Goal: Transaction & Acquisition: Purchase product/service

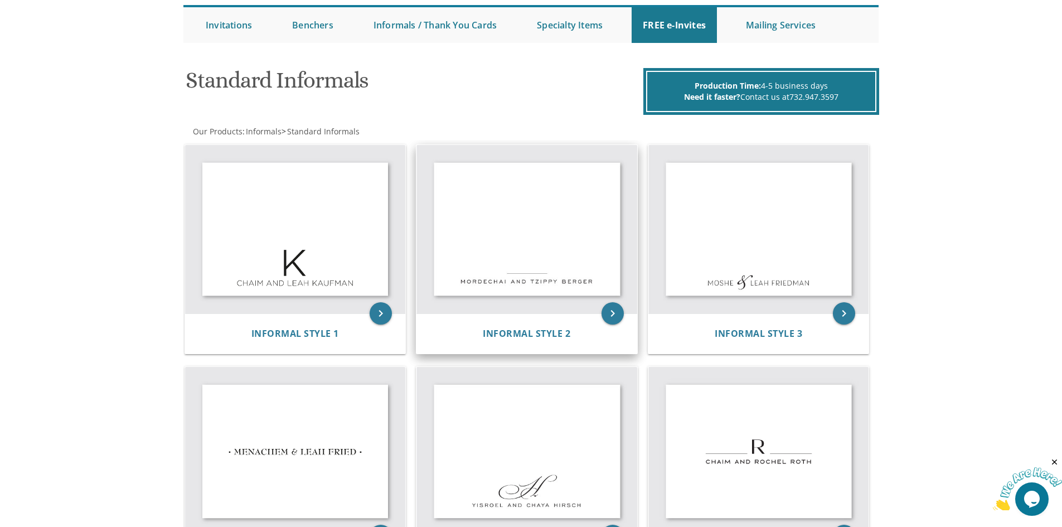
scroll to position [111, 0]
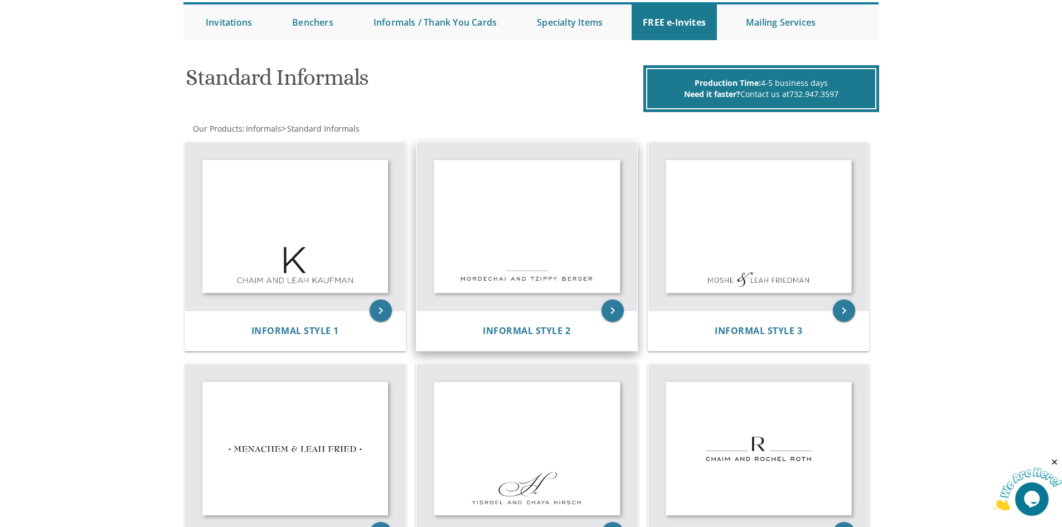
click at [522, 240] on img at bounding box center [526, 226] width 221 height 169
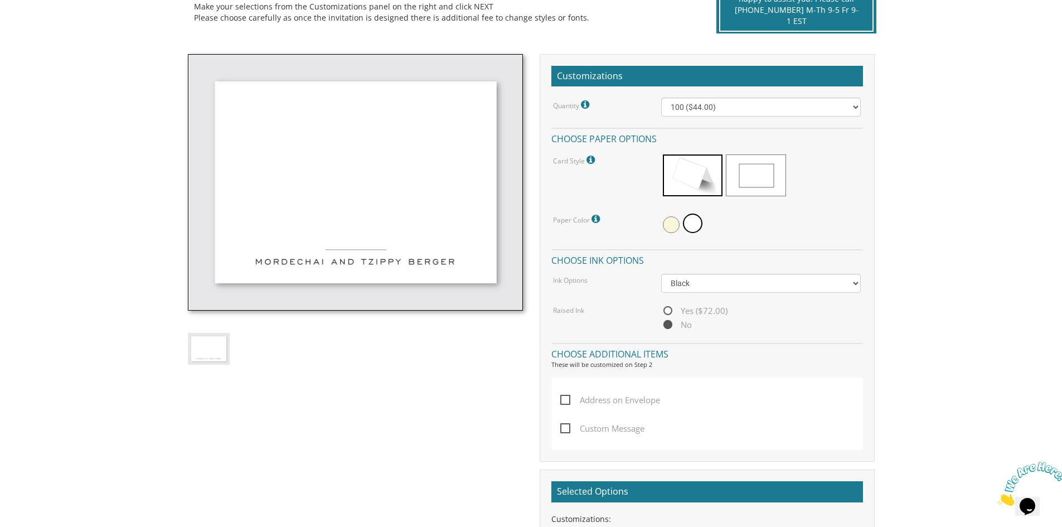
scroll to position [279, 0]
click at [855, 107] on select "100 ($44.00) 200 ($63.00) 300 ($82.00) 400 ($101.00) 500 ($120.00) 600 ($139.00…" at bounding box center [761, 107] width 200 height 19
select select "200"
click at [661, 98] on select "100 ($44.00) 200 ($63.00) 300 ($82.00) 400 ($101.00) 500 ($120.00) 600 ($139.00…" at bounding box center [761, 107] width 200 height 19
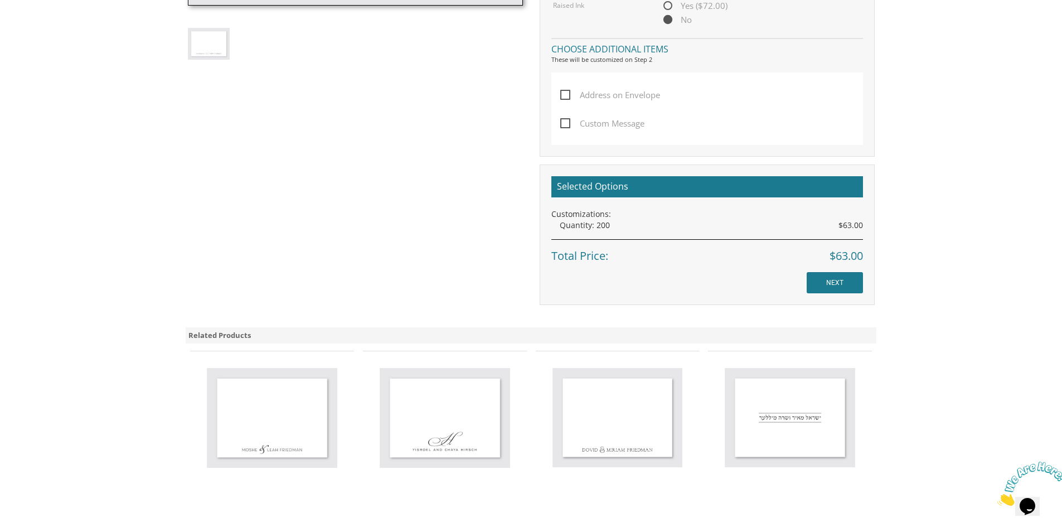
scroll to position [613, 0]
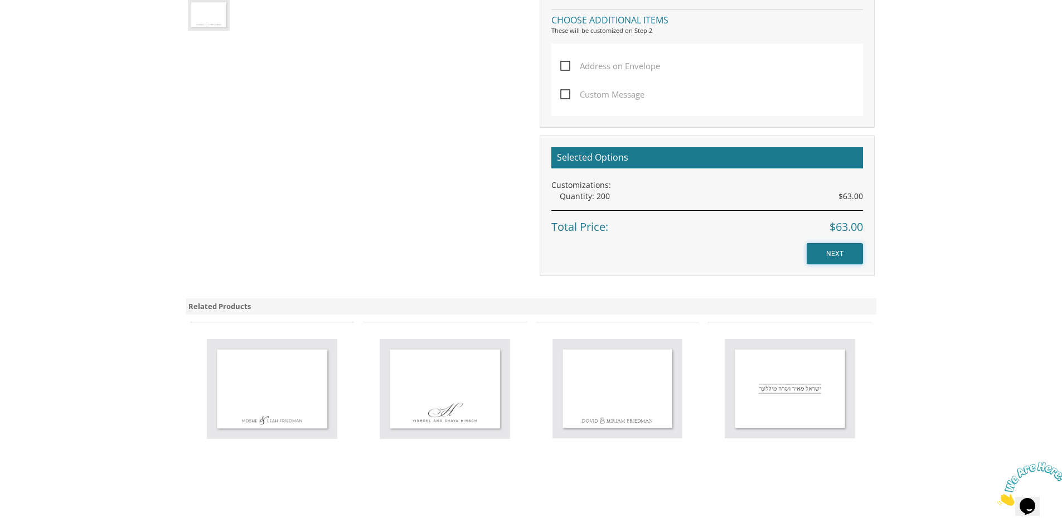
click at [832, 253] on input "NEXT" at bounding box center [835, 253] width 56 height 21
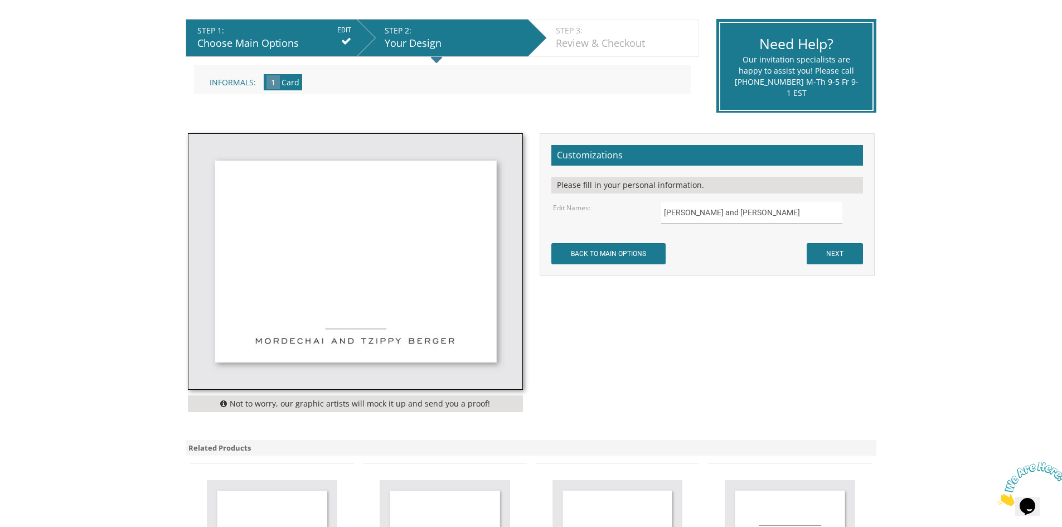
scroll to position [223, 0]
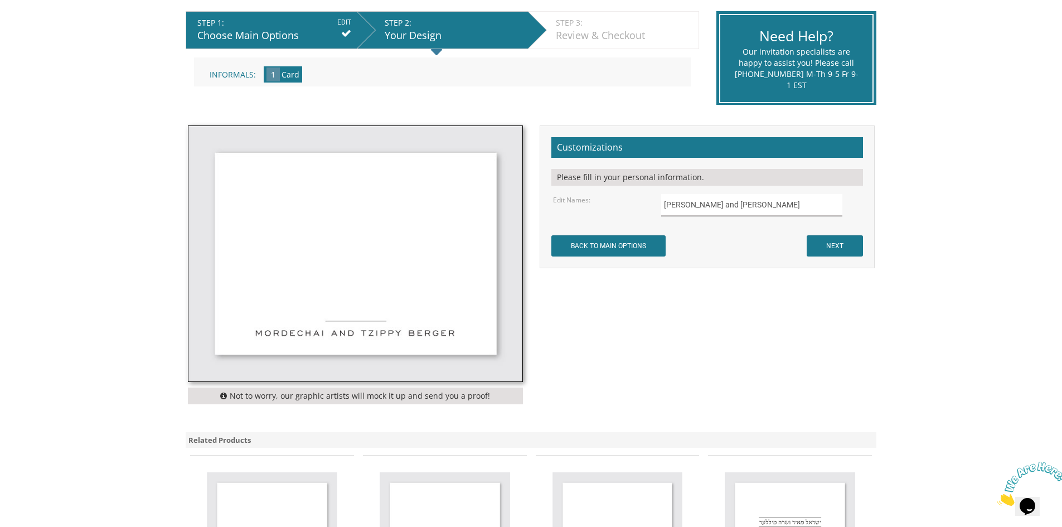
drag, startPoint x: 767, startPoint y: 201, endPoint x: 645, endPoint y: 203, distance: 122.1
click at [645, 203] on div "Edit Names: Mordechai and Tzippy Berger" at bounding box center [707, 205] width 324 height 22
type input "Tzvi and Sara Toby Gestetner"
click at [845, 242] on input "NEXT" at bounding box center [835, 245] width 56 height 21
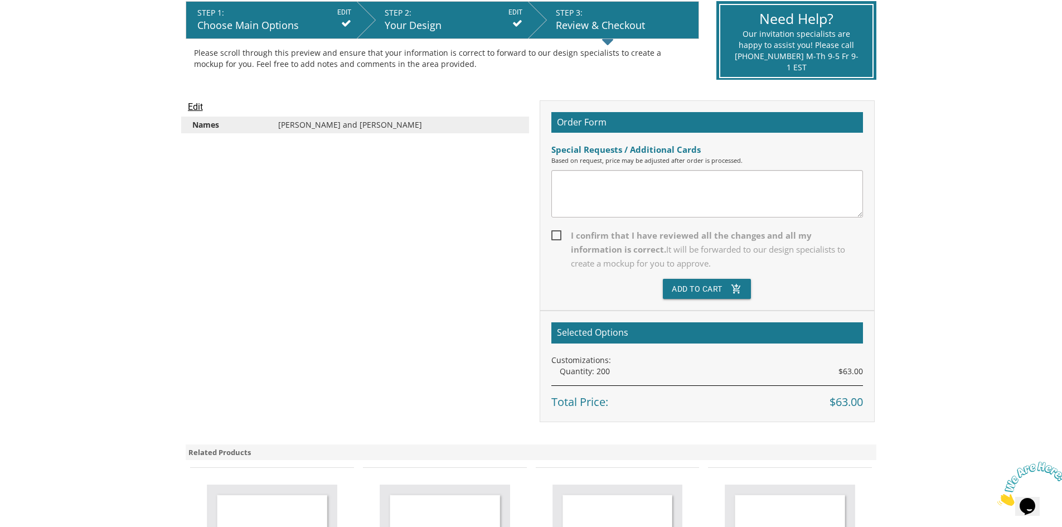
scroll to position [223, 0]
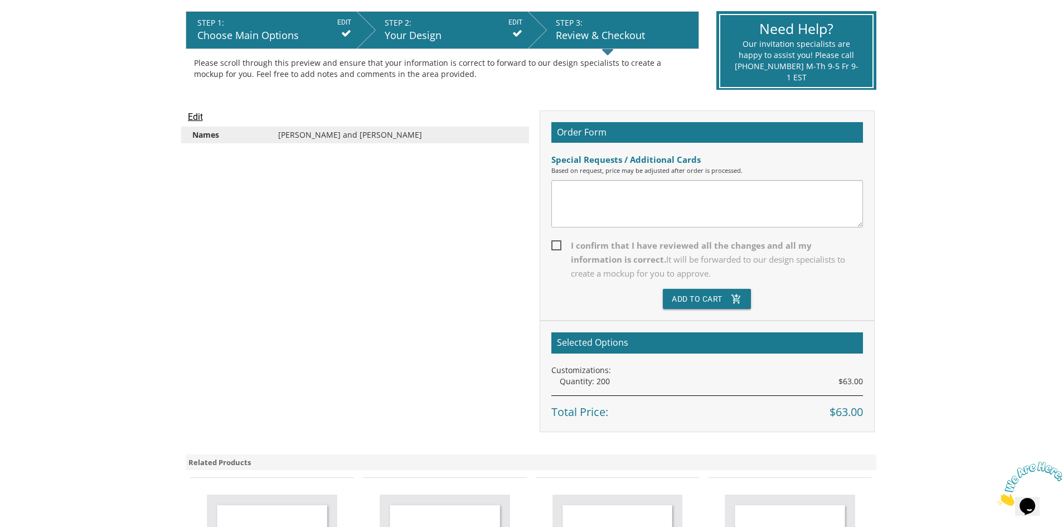
click at [557, 245] on span "I confirm that I have reviewed all the changes and all my information is correc…" at bounding box center [707, 260] width 312 height 42
click at [557, 245] on input "I confirm that I have reviewed all the changes and all my information is correc…" at bounding box center [554, 244] width 7 height 7
checkbox input "true"
click at [705, 299] on button "Add To Cart add_shopping_cart" at bounding box center [707, 299] width 88 height 20
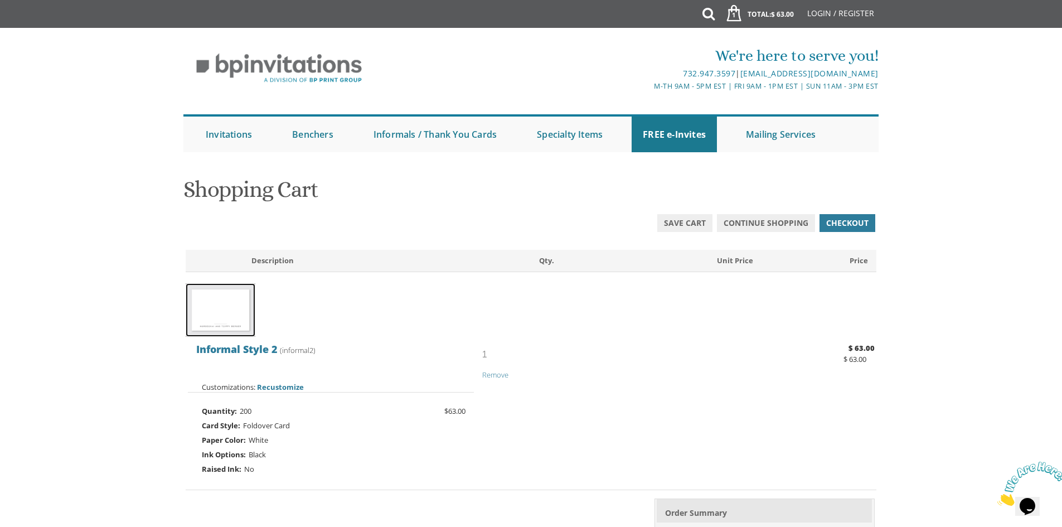
click at [231, 314] on img at bounding box center [221, 310] width 70 height 54
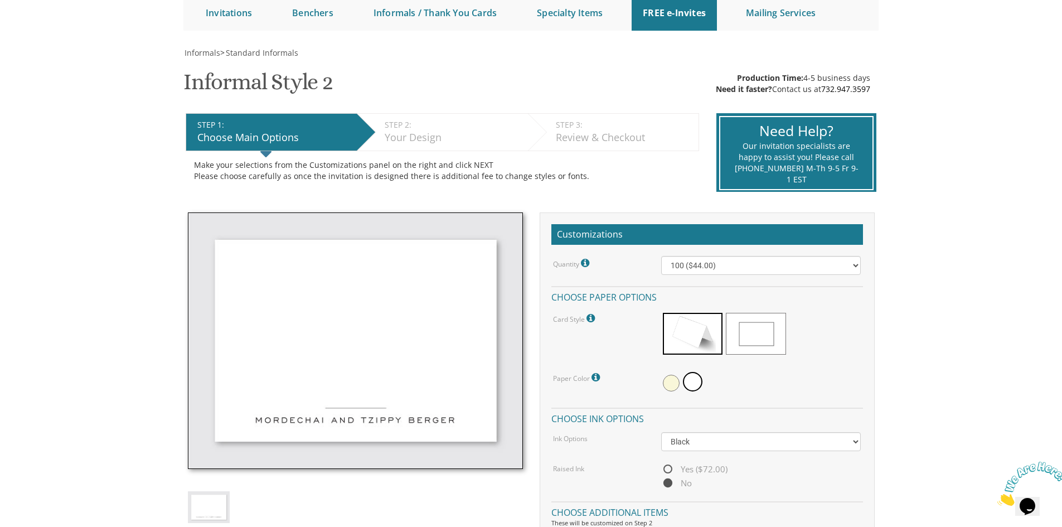
scroll to position [223, 0]
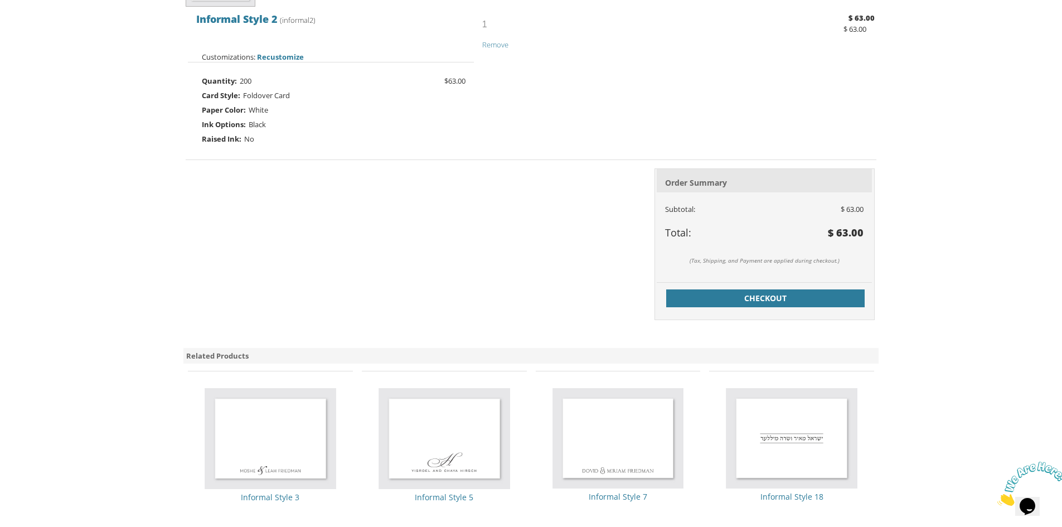
scroll to position [334, 0]
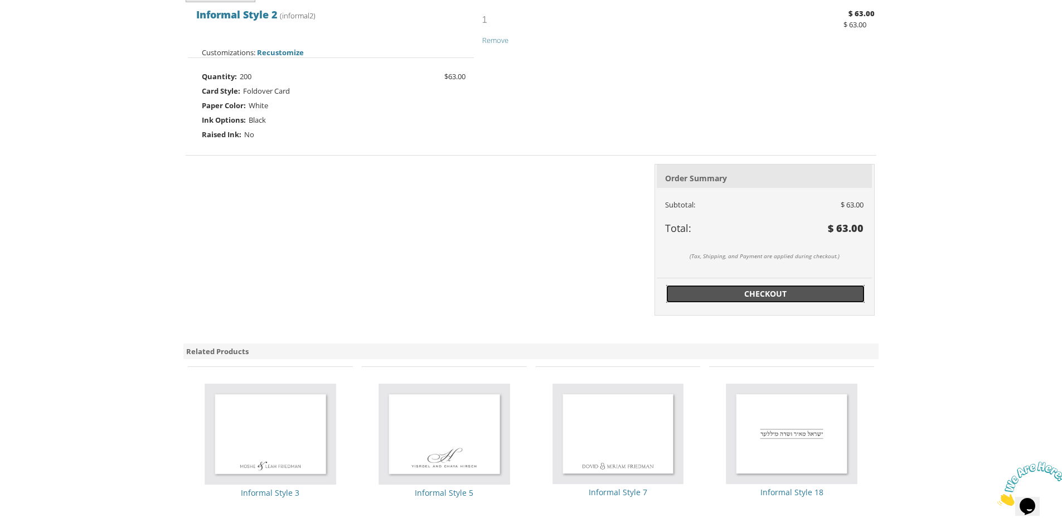
click at [775, 298] on span "Checkout" at bounding box center [765, 293] width 185 height 11
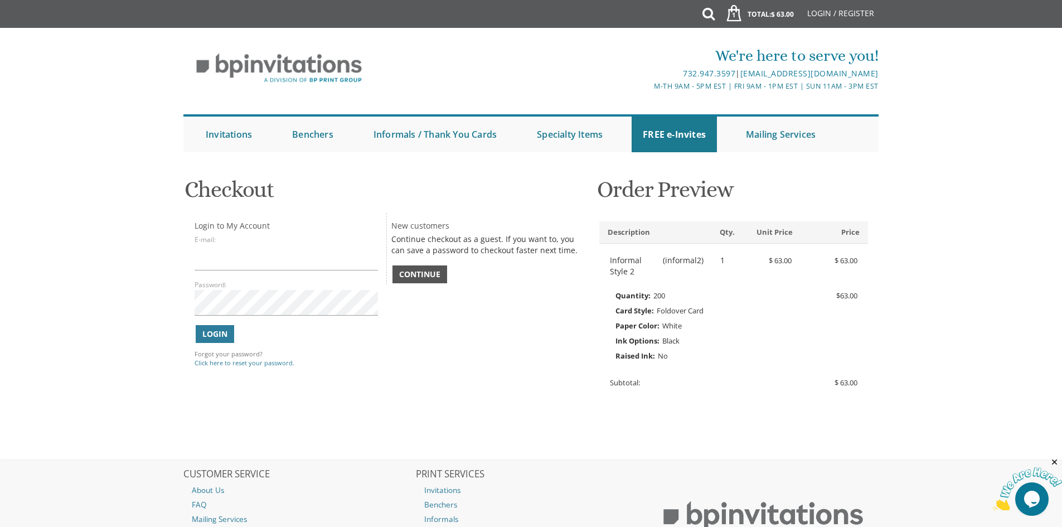
click at [426, 273] on span "Continue" at bounding box center [419, 274] width 41 height 11
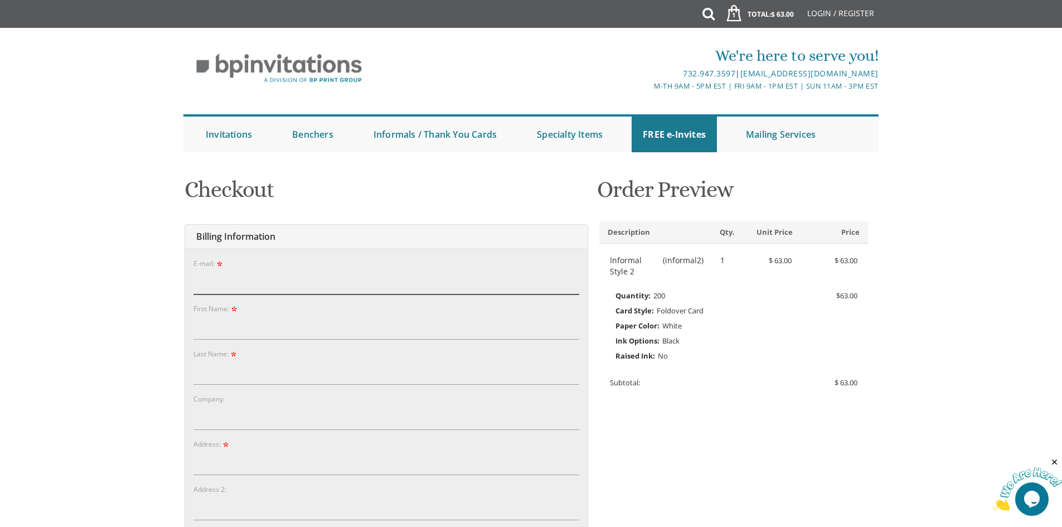
click at [351, 272] on input "E-mail:" at bounding box center [386, 282] width 386 height 26
type input "brookview51@gmail.com"
type input "Sara"
type input "Gestetner"
type input "102 Pearl St."
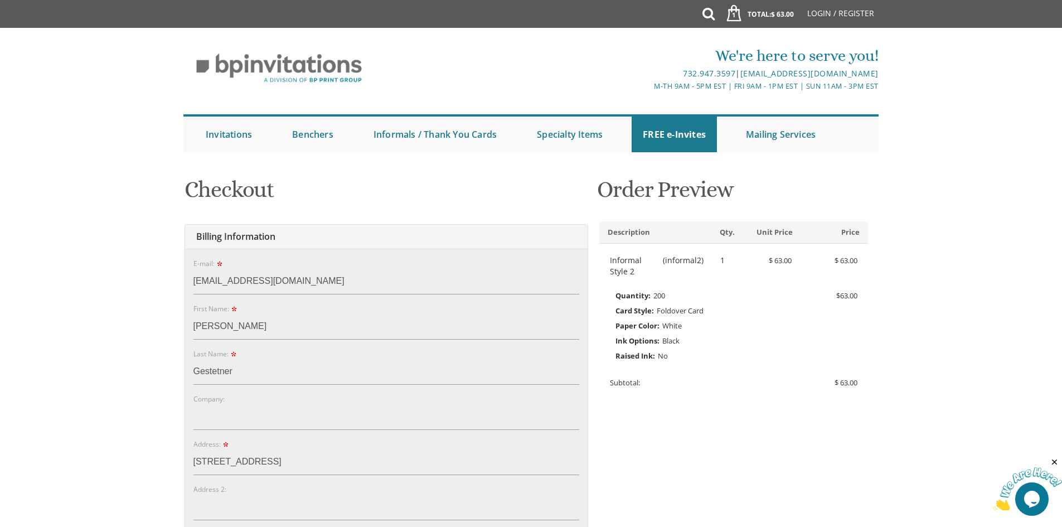
type input "Lakewood"
type input "08701"
select select "AL"
type input "7325033613"
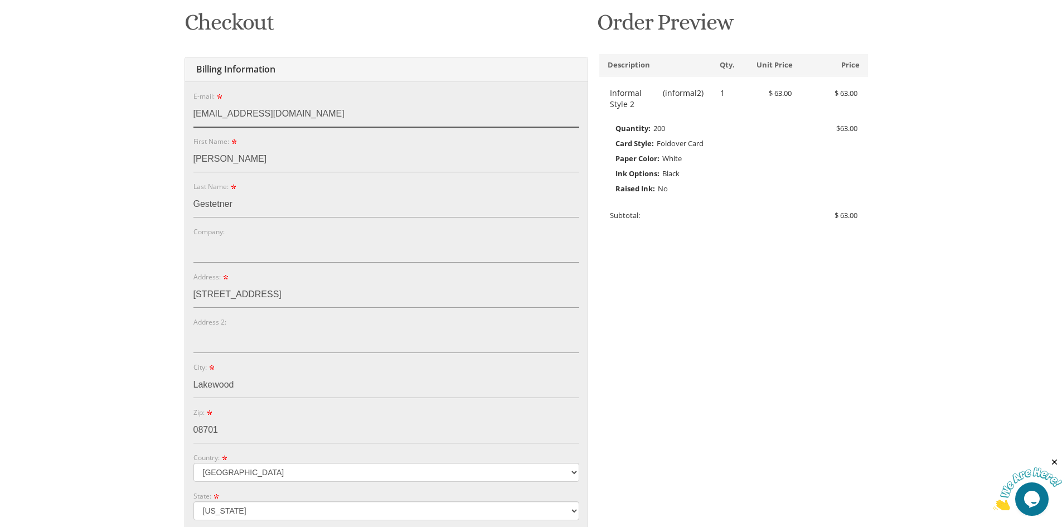
scroll to position [334, 0]
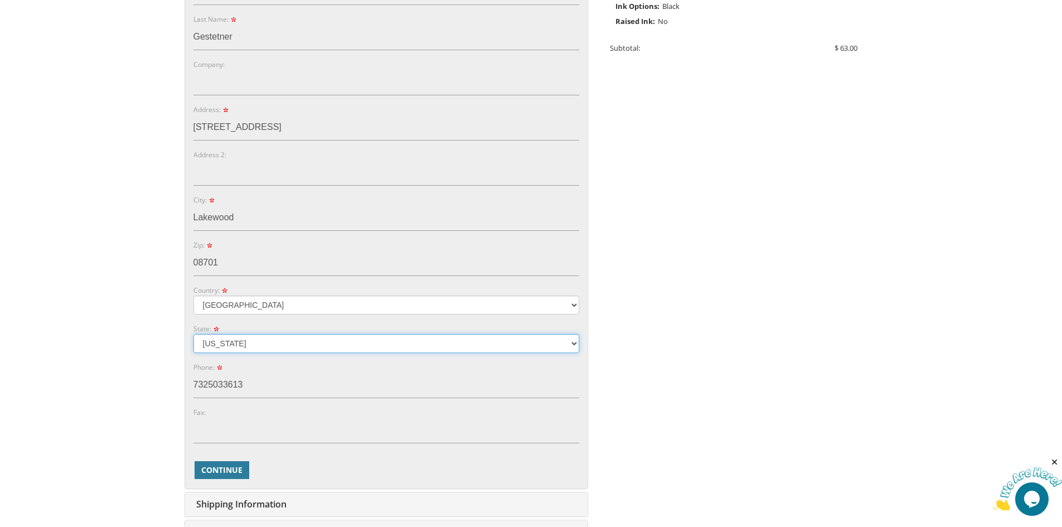
click at [576, 343] on select "Alabama Alaska Guam" at bounding box center [386, 343] width 386 height 19
select select "NJ"
click at [193, 334] on select "Alabama Alaska Guam" at bounding box center [386, 343] width 386 height 19
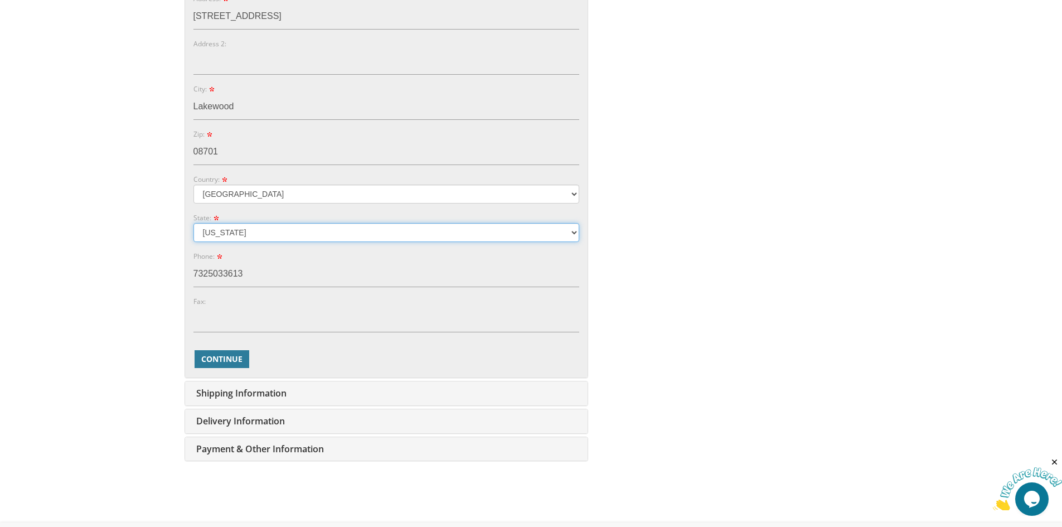
scroll to position [446, 0]
click at [232, 358] on span "Continue" at bounding box center [221, 358] width 41 height 11
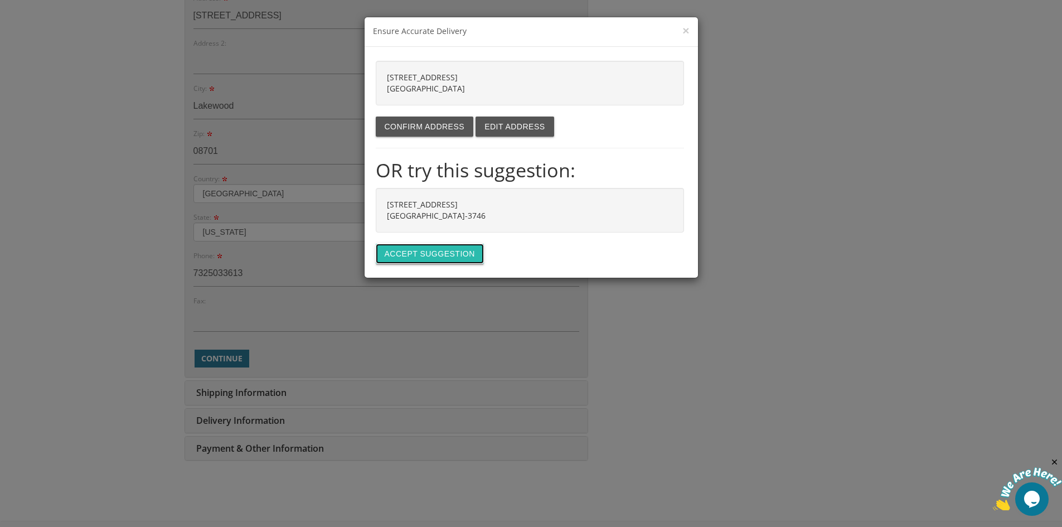
click at [441, 252] on button "Accept suggestion" at bounding box center [430, 254] width 108 height 20
type input "[STREET_ADDRESS]"
type input "LAKEWOOD"
type input "08701-3746"
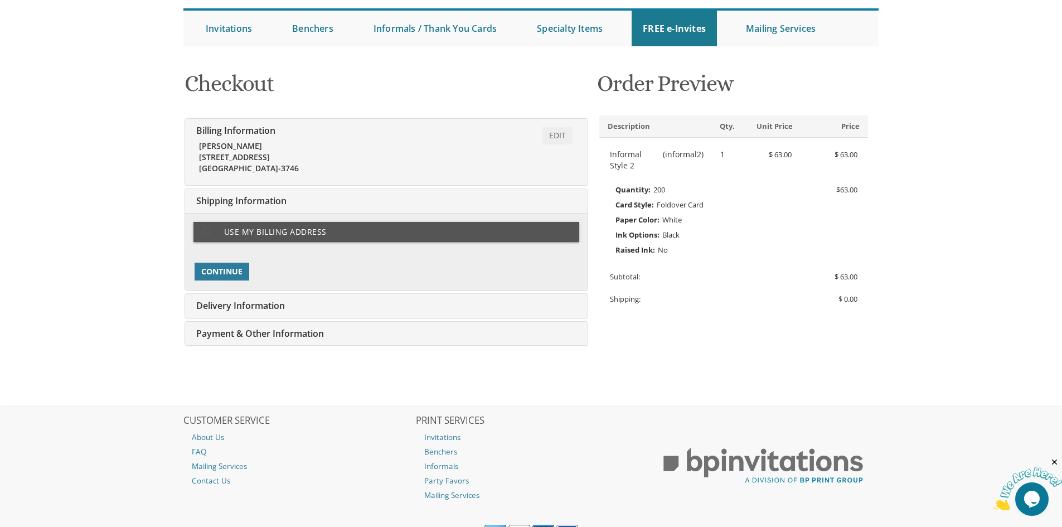
scroll to position [179, 0]
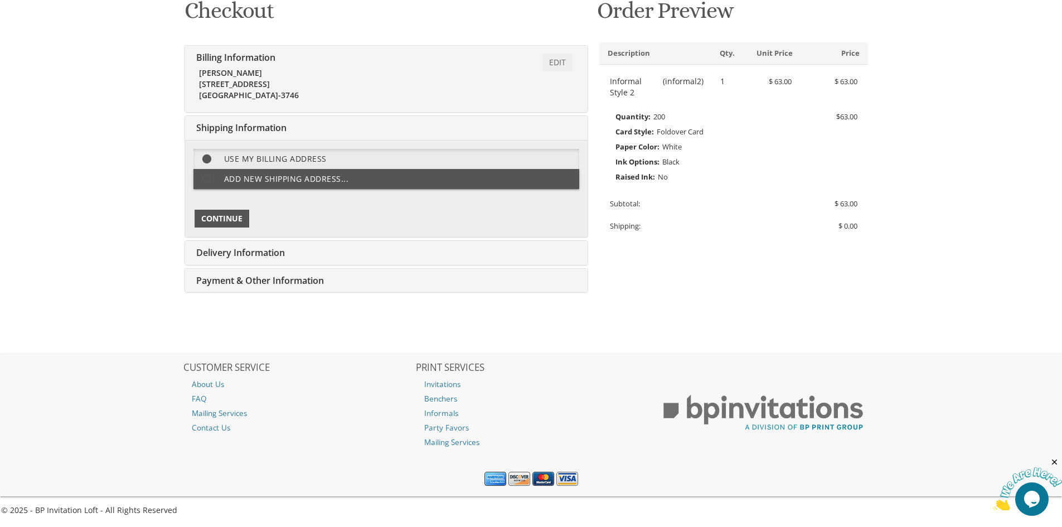
click at [224, 219] on span "Continue" at bounding box center [221, 218] width 41 height 11
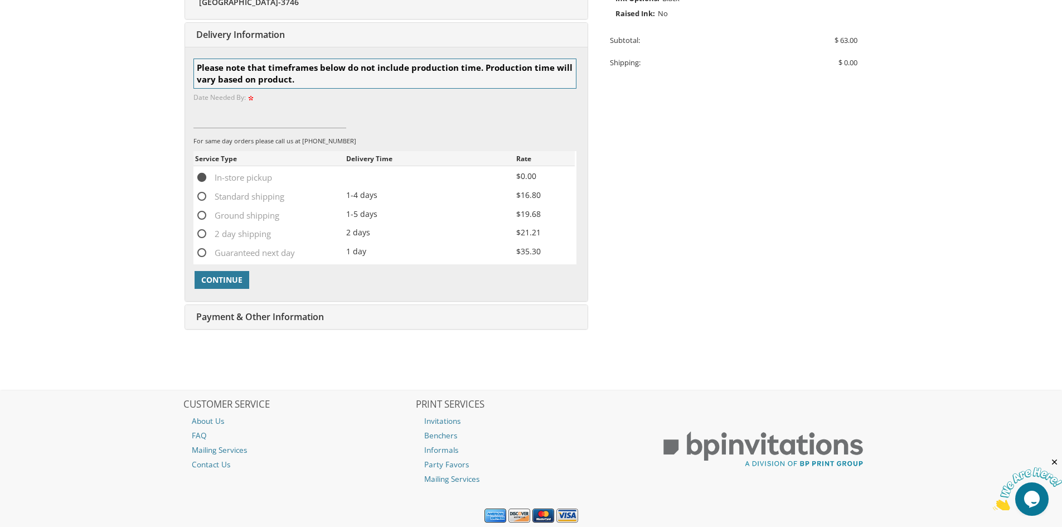
scroll to position [345, 0]
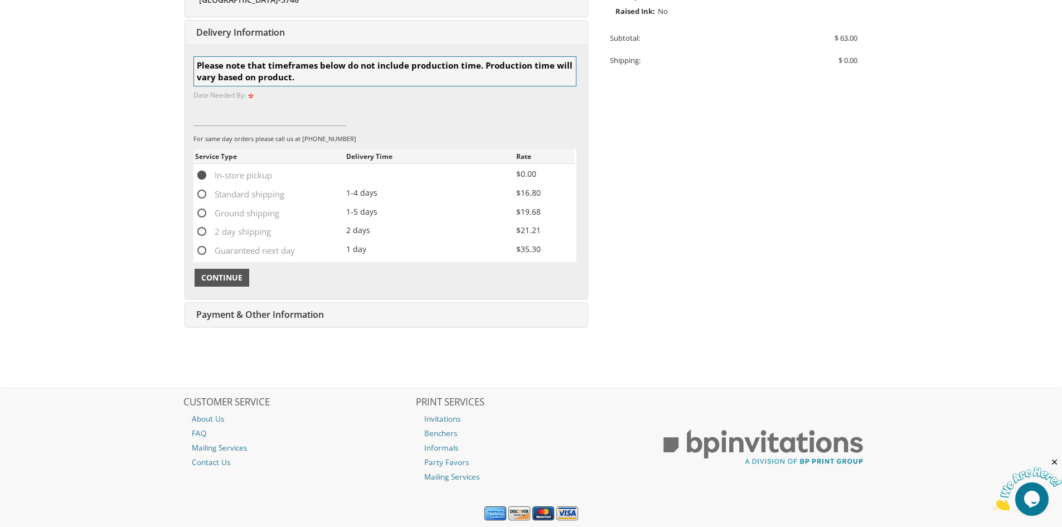
click at [232, 272] on span "Continue" at bounding box center [221, 277] width 41 height 11
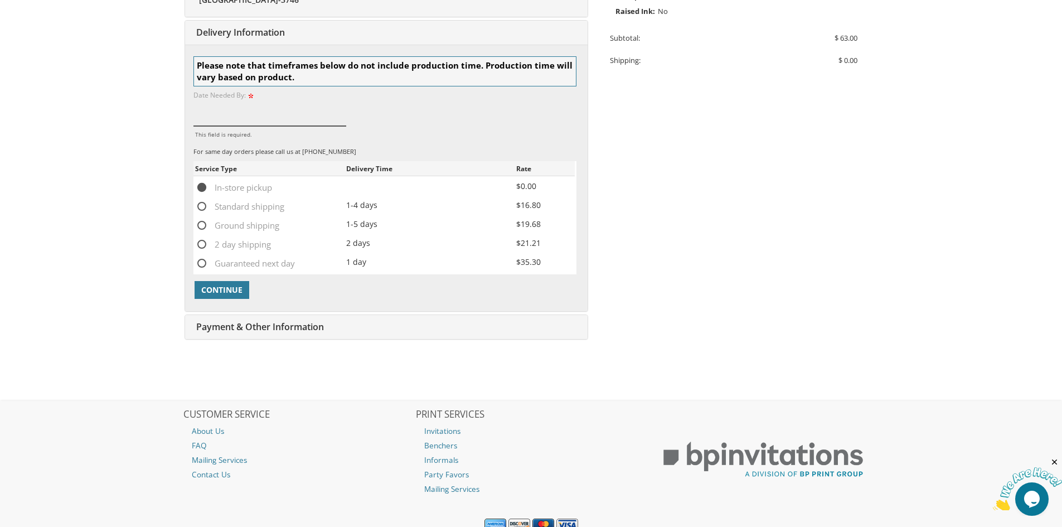
click at [239, 118] on input "This field is required." at bounding box center [269, 113] width 153 height 26
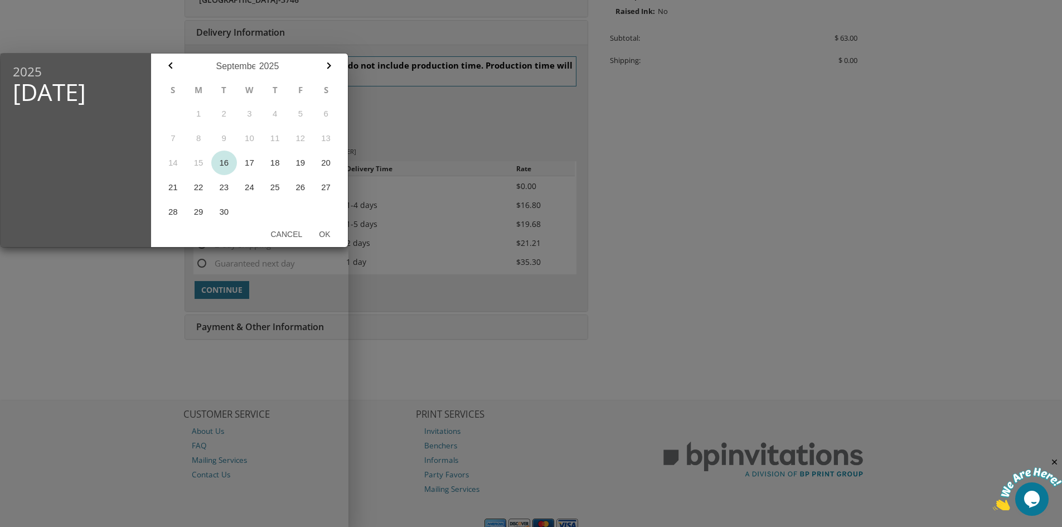
click at [224, 160] on button "16" at bounding box center [224, 163] width 26 height 25
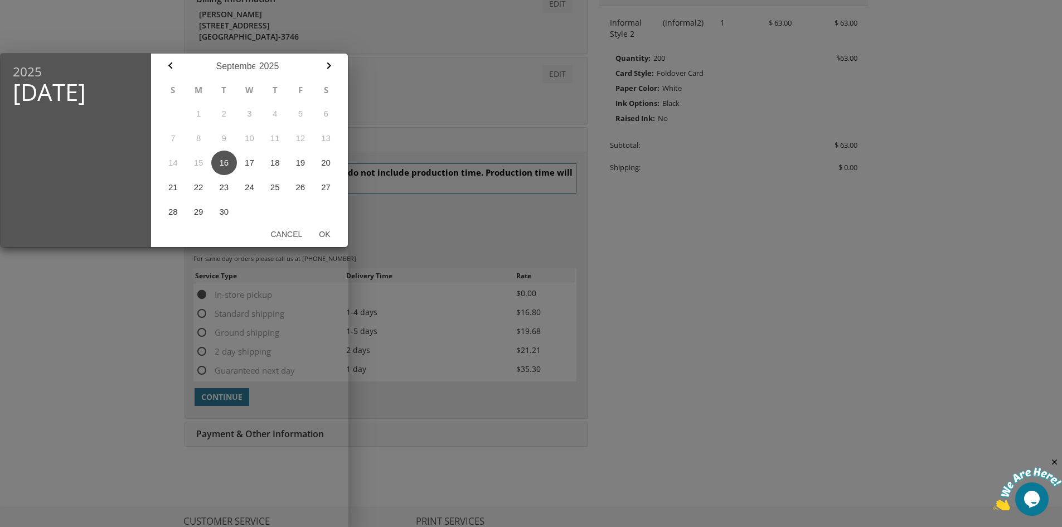
scroll to position [233, 0]
click at [416, 69] on div at bounding box center [531, 197] width 1062 height 658
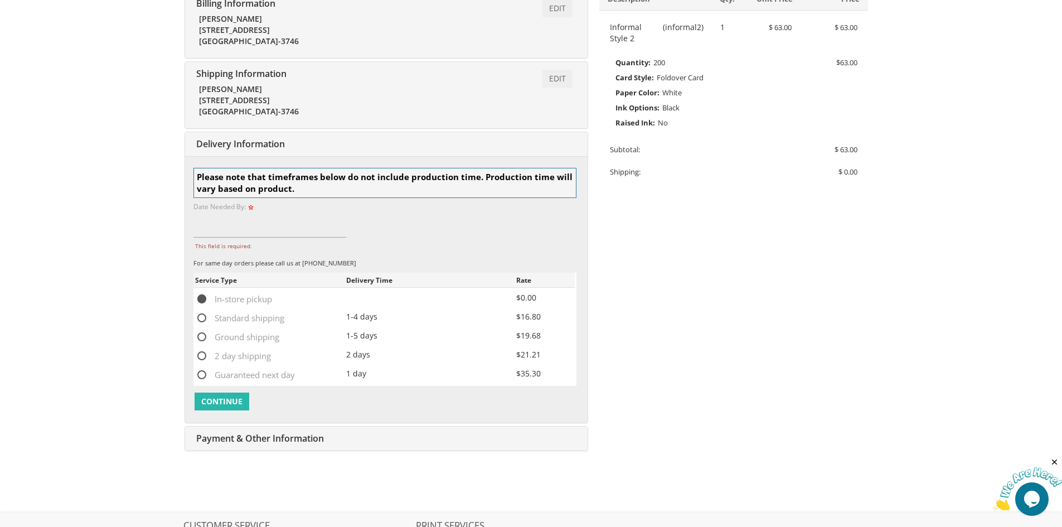
drag, startPoint x: 239, startPoint y: 402, endPoint x: 286, endPoint y: 311, distance: 103.0
click at [279, 368] on div "Please note that timeframes below do not include production time. Production ti…" at bounding box center [384, 290] width 383 height 244
click at [282, 216] on input "This field is required." at bounding box center [269, 225] width 153 height 26
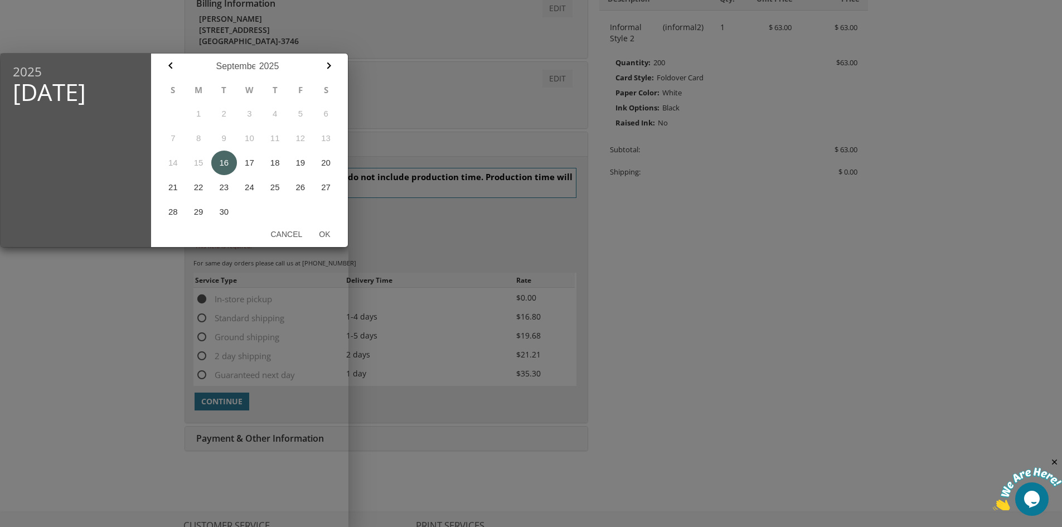
click at [229, 158] on button "16" at bounding box center [224, 163] width 26 height 25
click at [335, 235] on button "Ok" at bounding box center [325, 234] width 28 height 20
type input "Sep 16, 2025"
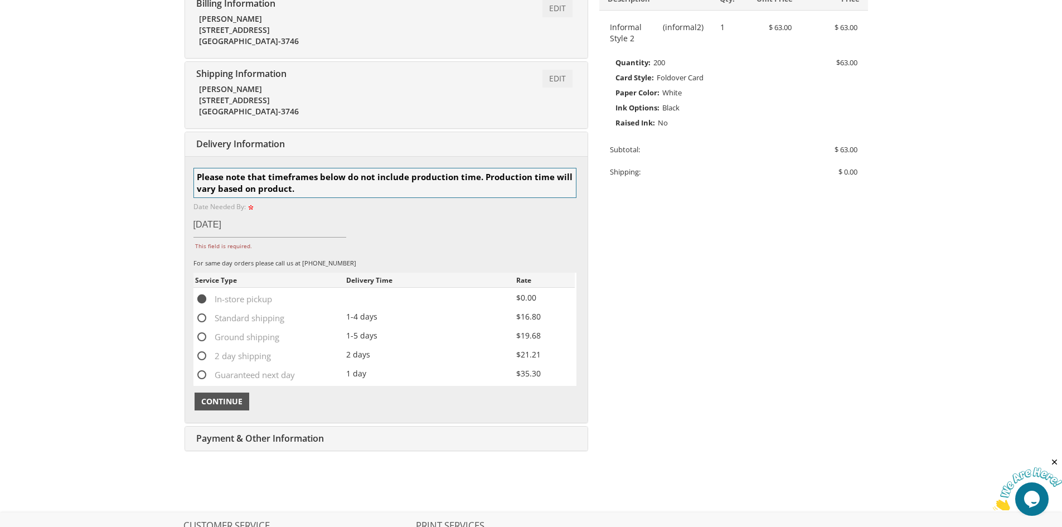
click at [230, 401] on span "Continue" at bounding box center [221, 401] width 41 height 11
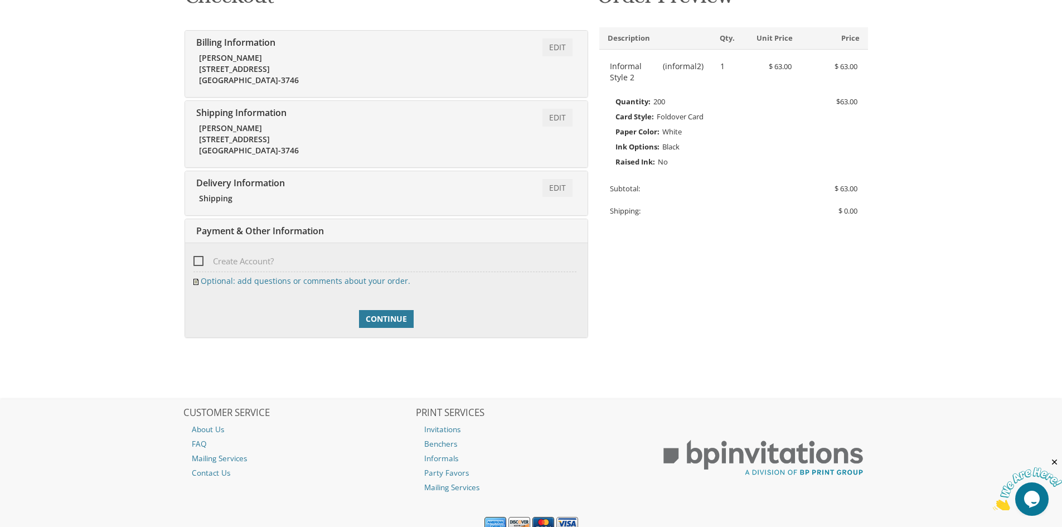
scroll to position [239, 0]
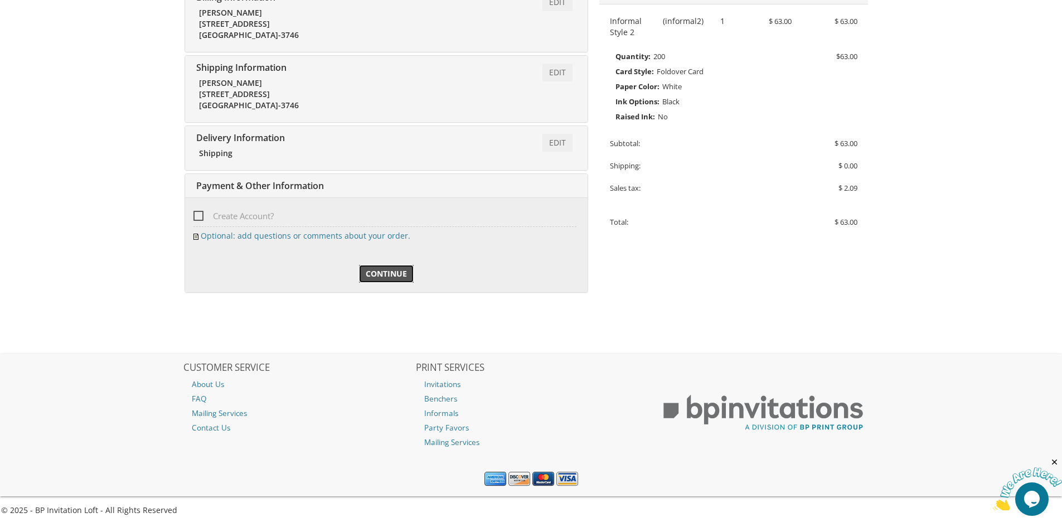
click at [391, 269] on span "Continue" at bounding box center [386, 273] width 41 height 11
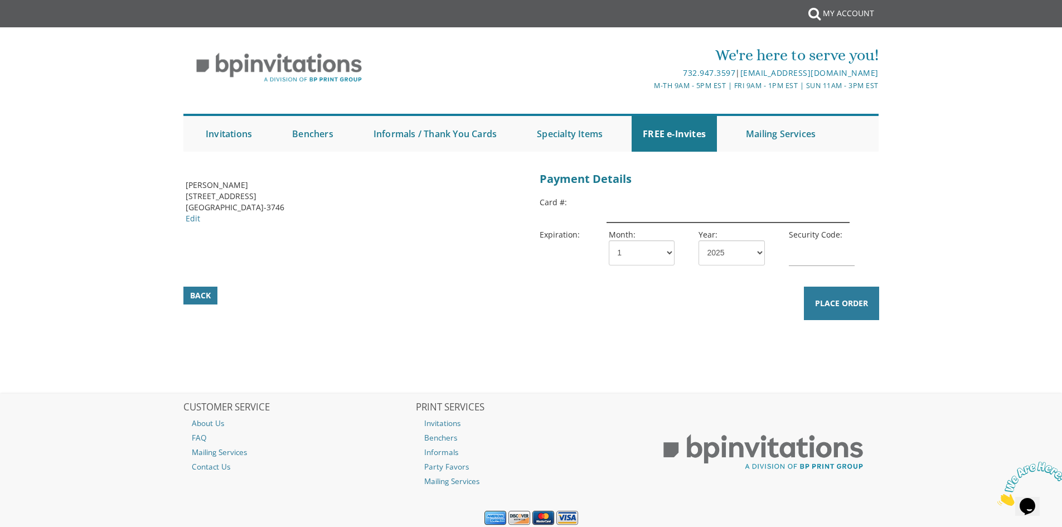
click at [637, 216] on input "text" at bounding box center [728, 210] width 242 height 26
type input "[CREDIT_CARD_NUMBER]"
click at [642, 249] on select "1 2 3 4 5 6 7 8 9 10 11 12" at bounding box center [642, 252] width 66 height 25
select select "05"
click at [609, 240] on select "1 2 3 4 5 6 7 8 9 10 11 12" at bounding box center [642, 252] width 66 height 25
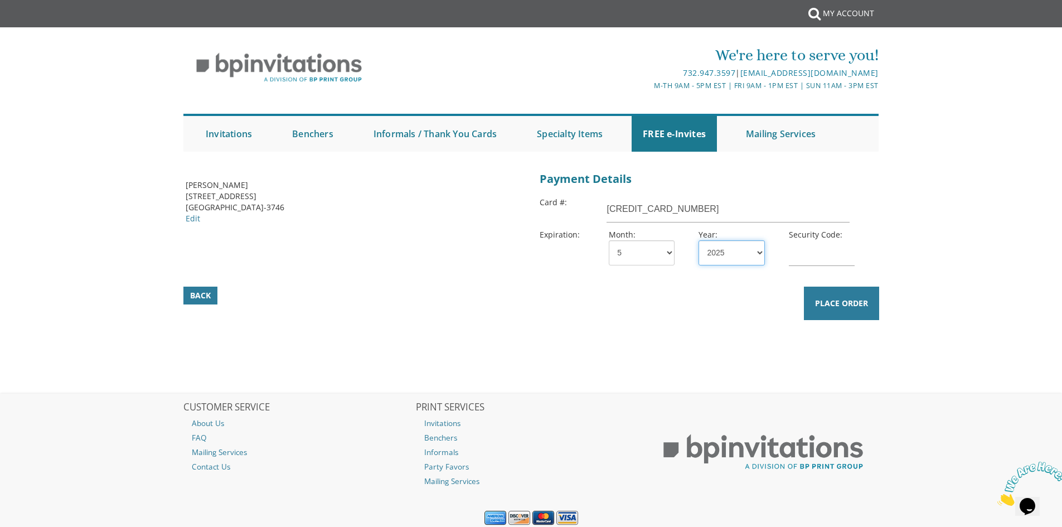
click at [751, 248] on select "2025 2026 2027 2028 2029 2030 2031 2032 2033 2034 2035" at bounding box center [732, 252] width 66 height 25
select select "29"
click at [699, 240] on select "2025 2026 2027 2028 2029 2030 2031 2032 2033 2034 2035" at bounding box center [732, 252] width 66 height 25
click at [796, 263] on input "text" at bounding box center [822, 253] width 66 height 26
type input "159"
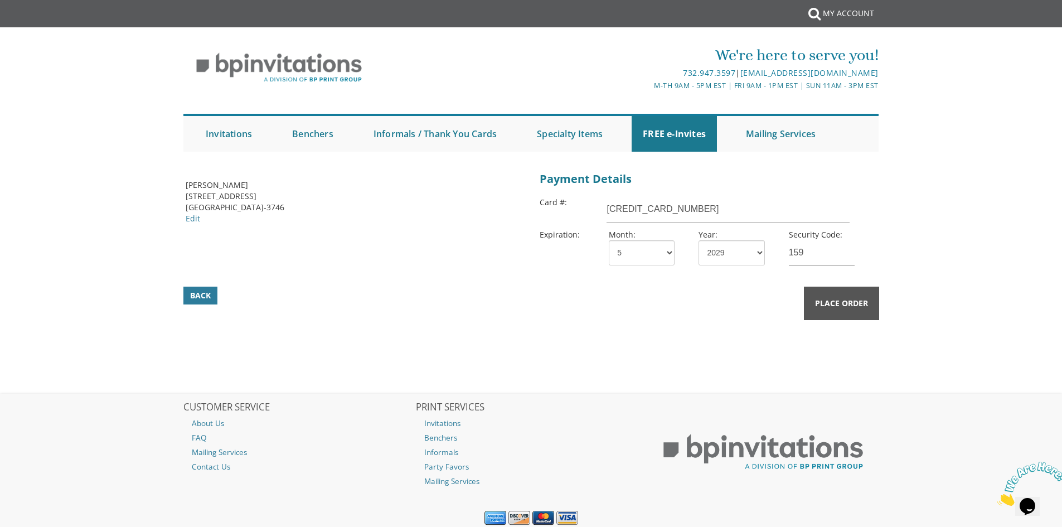
click at [846, 296] on button "Place Order" at bounding box center [841, 303] width 75 height 33
